Goal: Task Accomplishment & Management: Use online tool/utility

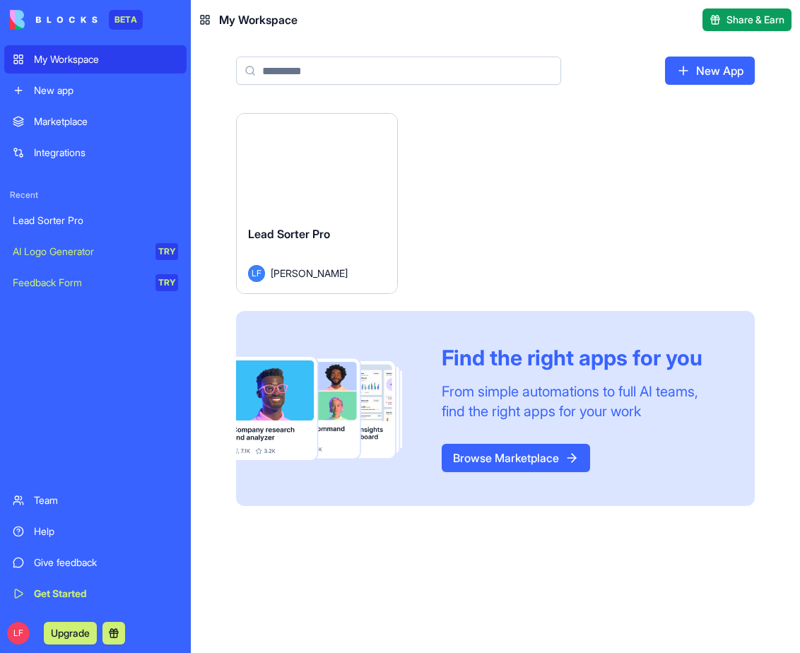
click at [324, 178] on button "Launch" at bounding box center [317, 164] width 106 height 28
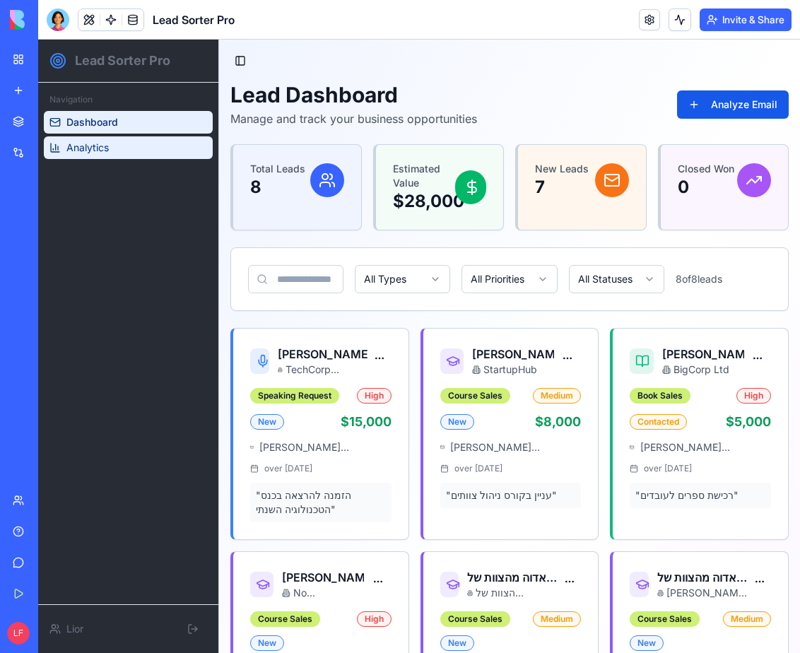
click at [106, 151] on span "Analytics" at bounding box center [87, 148] width 42 height 14
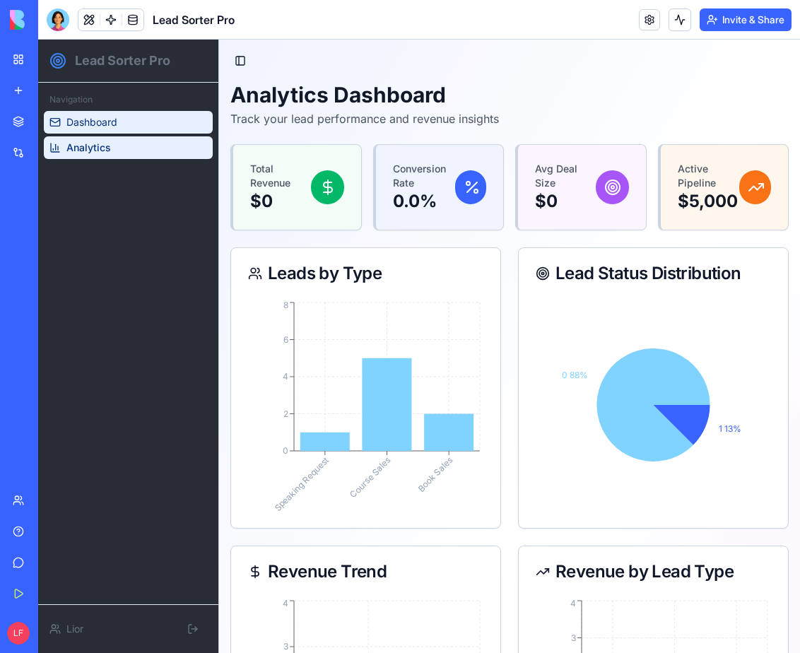
click at [113, 116] on span "Dashboard" at bounding box center [91, 122] width 51 height 14
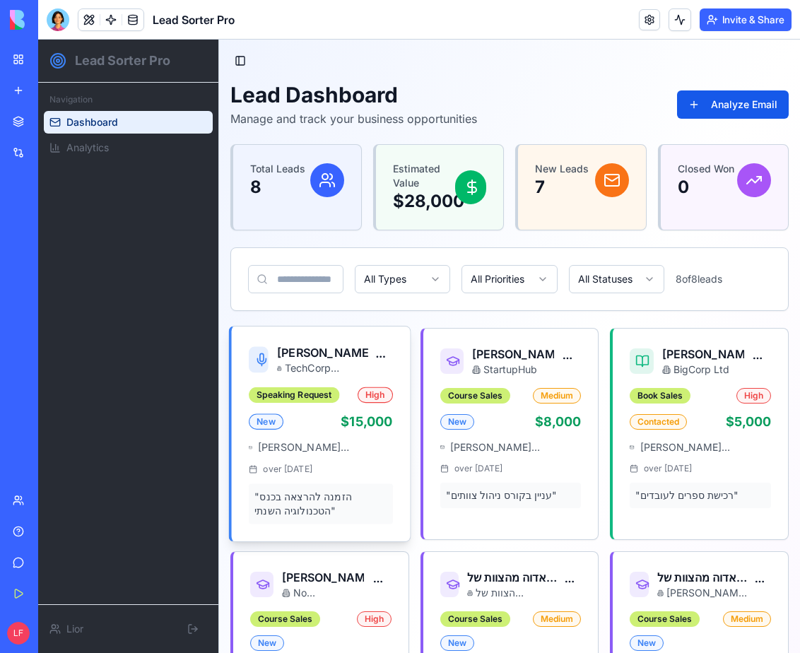
click at [351, 455] on div "Speaking Request High New $15,000 [PERSON_NAME][EMAIL_ADDRESS][PERSON_NAME][DOM…" at bounding box center [321, 455] width 144 height 137
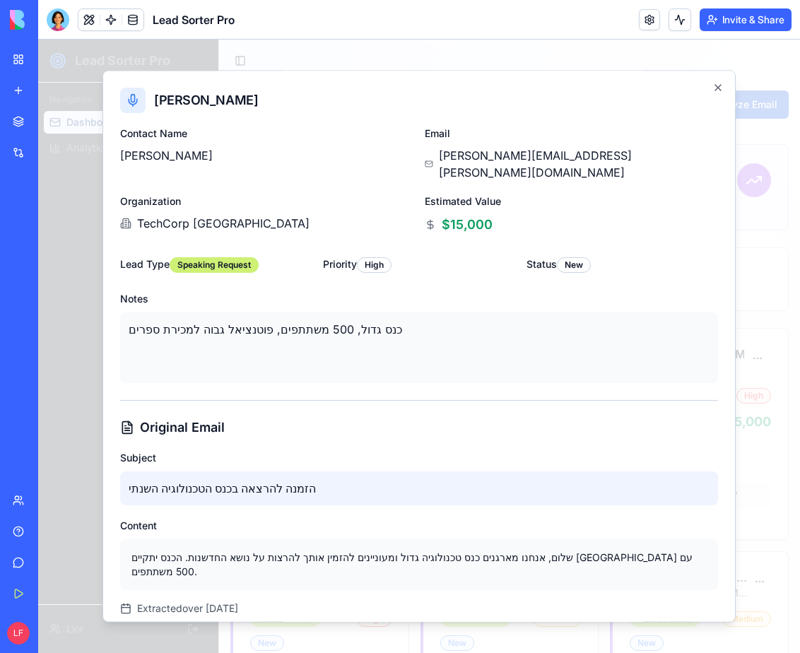
scroll to position [42, 0]
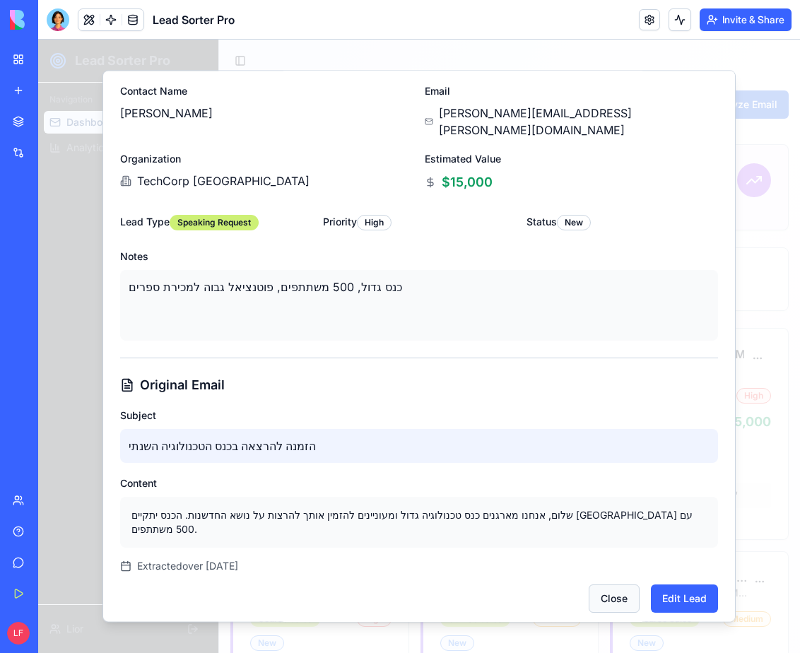
click at [620, 585] on button "Close" at bounding box center [614, 599] width 51 height 28
